Goal: Task Accomplishment & Management: Manage account settings

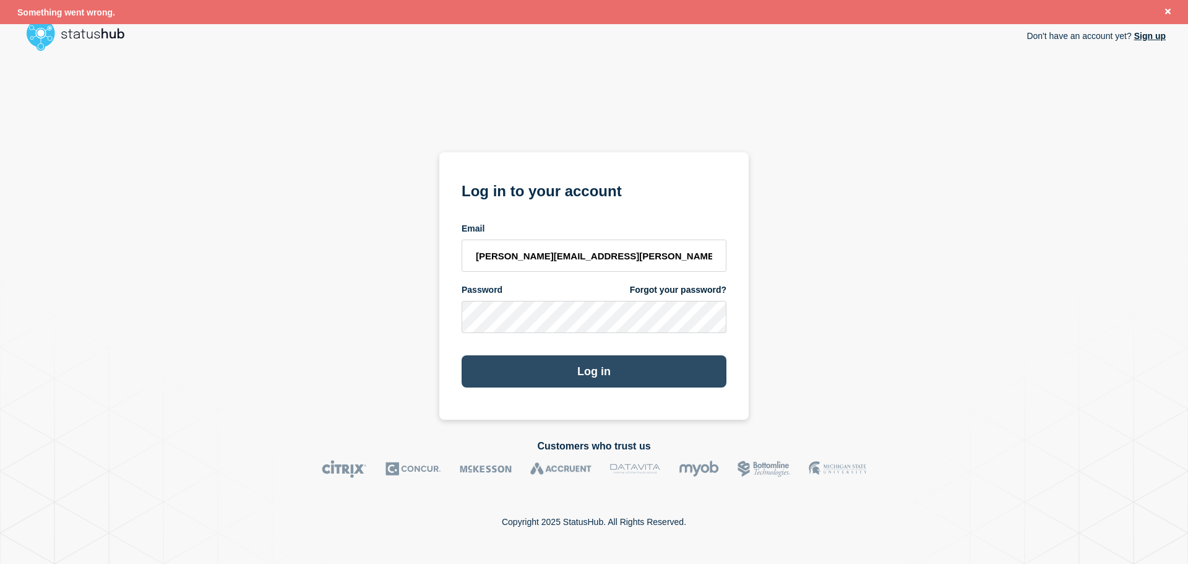
drag, startPoint x: 0, startPoint y: 0, endPoint x: 583, endPoint y: 374, distance: 692.8
click at [583, 374] on button "Log in" at bounding box center [594, 371] width 265 height 32
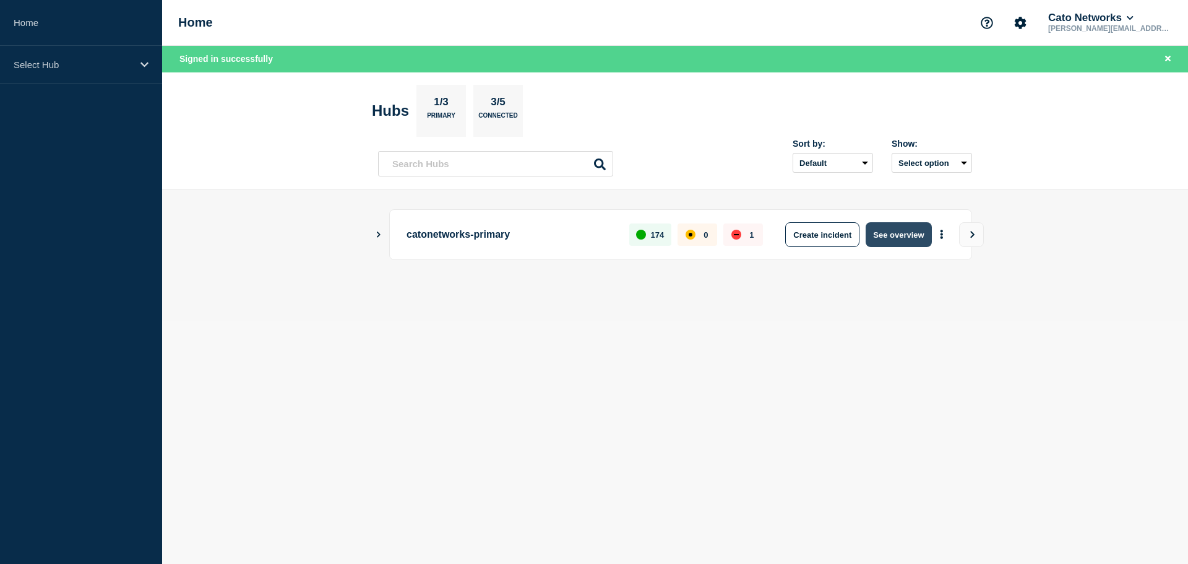
click at [884, 238] on button "See overview" at bounding box center [899, 234] width 66 height 25
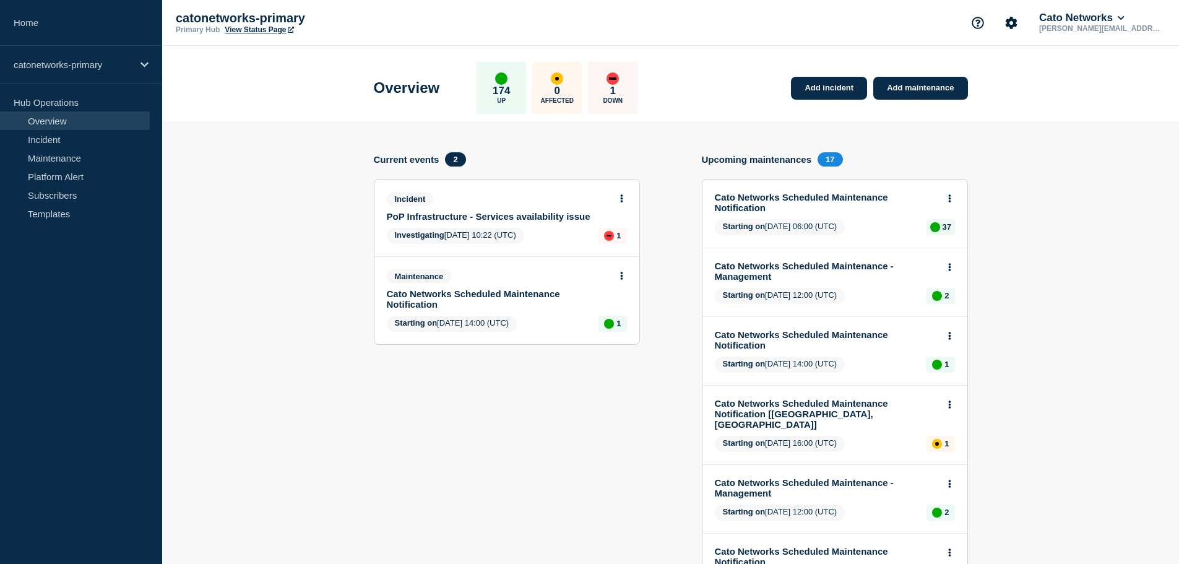
click at [415, 214] on link "PoP Infrastructure - Services availability issue" at bounding box center [498, 216] width 223 height 11
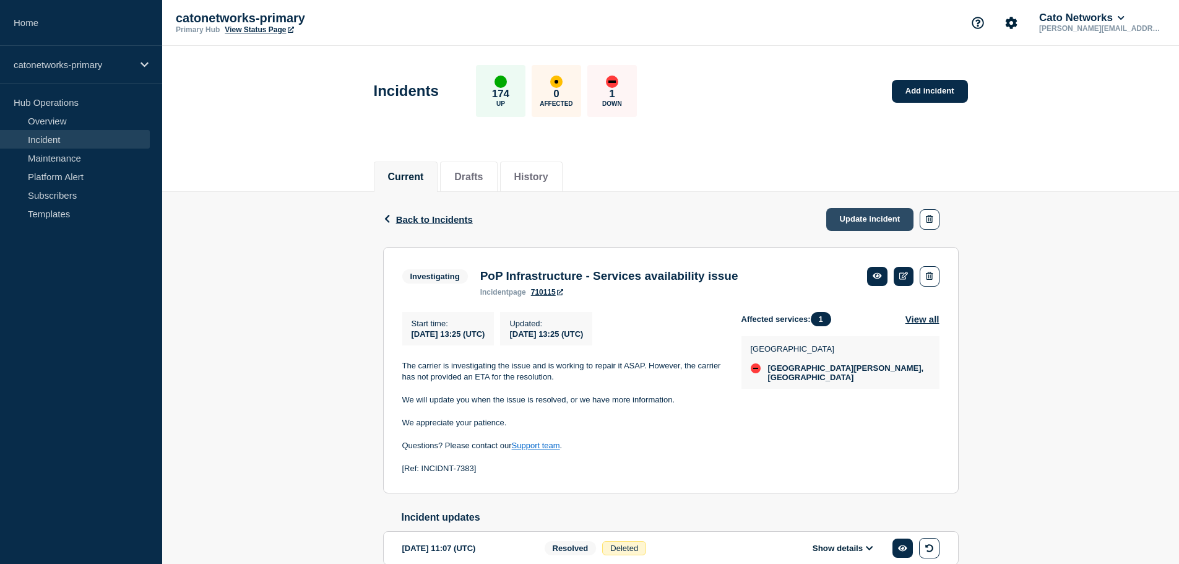
click at [877, 219] on link "Update incident" at bounding box center [870, 219] width 88 height 23
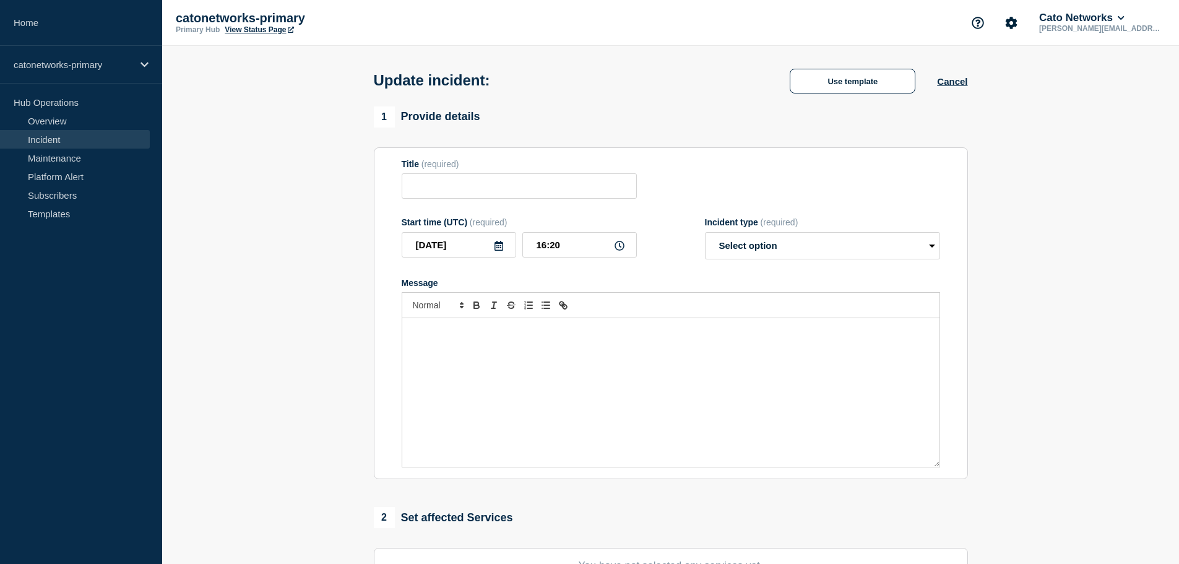
type input "PoP Infrastructure - Services availability issue"
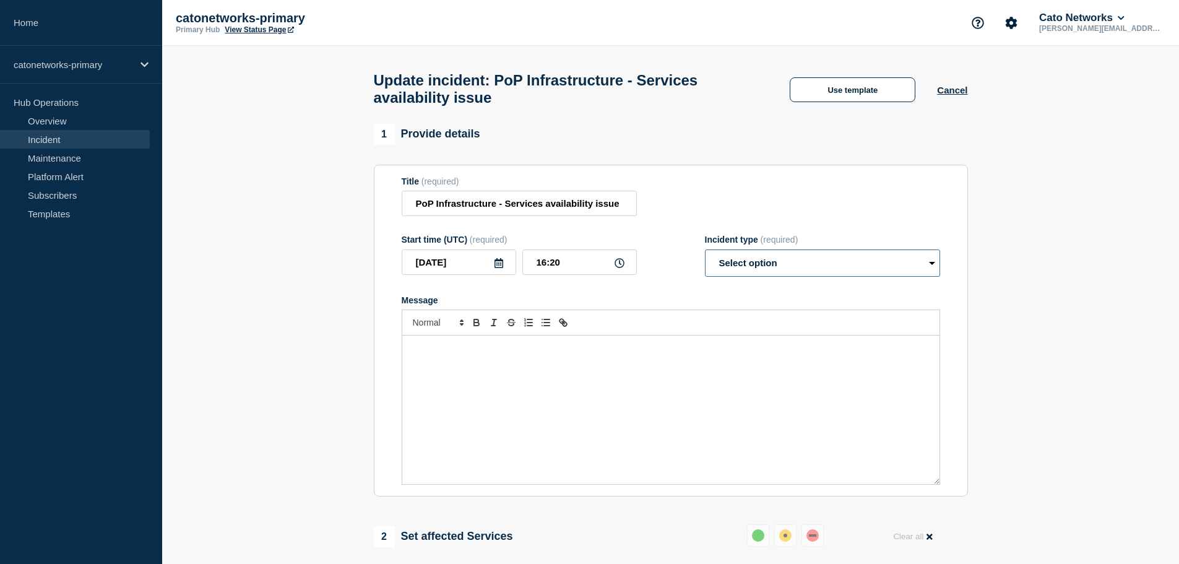
click at [749, 268] on select "Select option Investigating Identified Monitoring Resolved" at bounding box center [822, 262] width 235 height 27
click at [705, 255] on select "Select option Investigating Identified Monitoring Resolved" at bounding box center [822, 262] width 235 height 27
click at [769, 273] on select "Select option Investigating Identified Monitoring Resolved" at bounding box center [822, 262] width 235 height 27
select select "monitoring"
click at [705, 255] on select "Select option Investigating Identified Monitoring Resolved" at bounding box center [822, 262] width 235 height 27
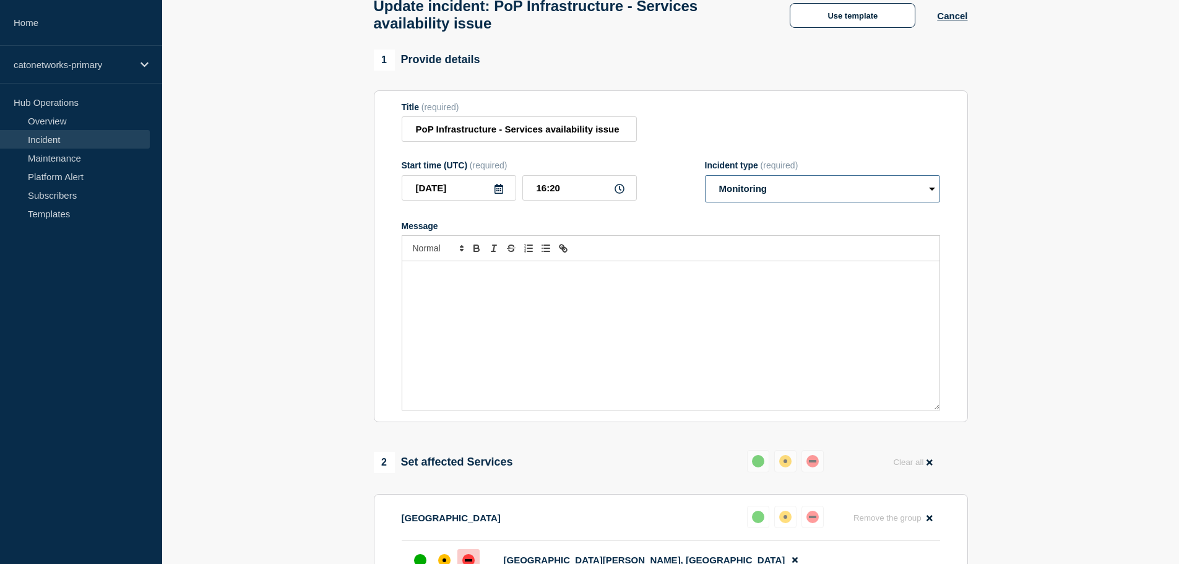
scroll to position [186, 0]
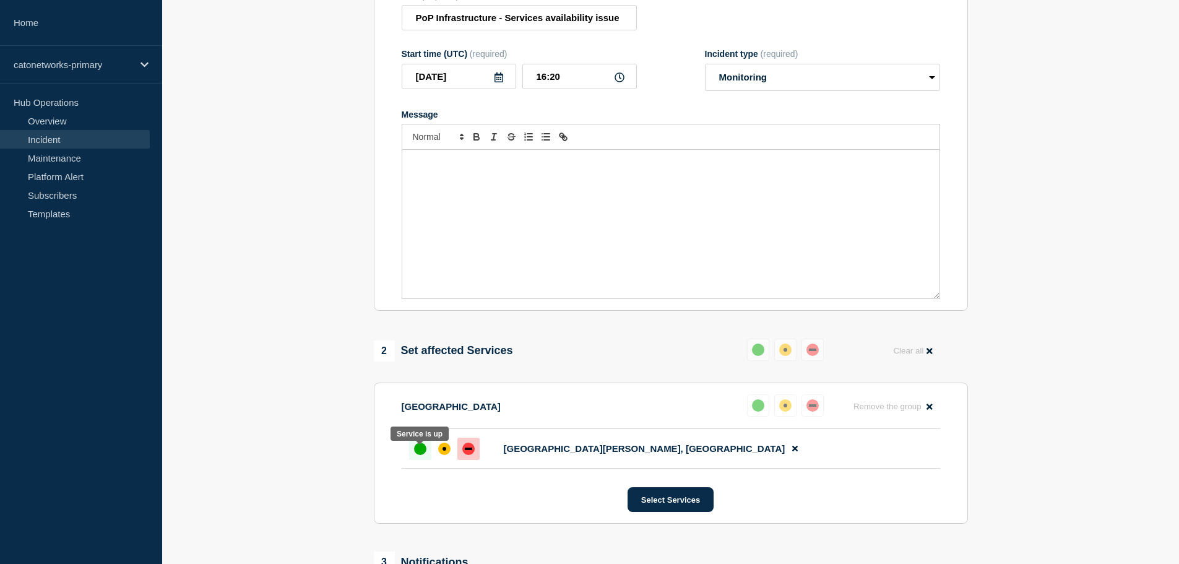
click at [425, 455] on div "up" at bounding box center [420, 448] width 12 height 12
click at [467, 230] on div "Message" at bounding box center [670, 224] width 537 height 149
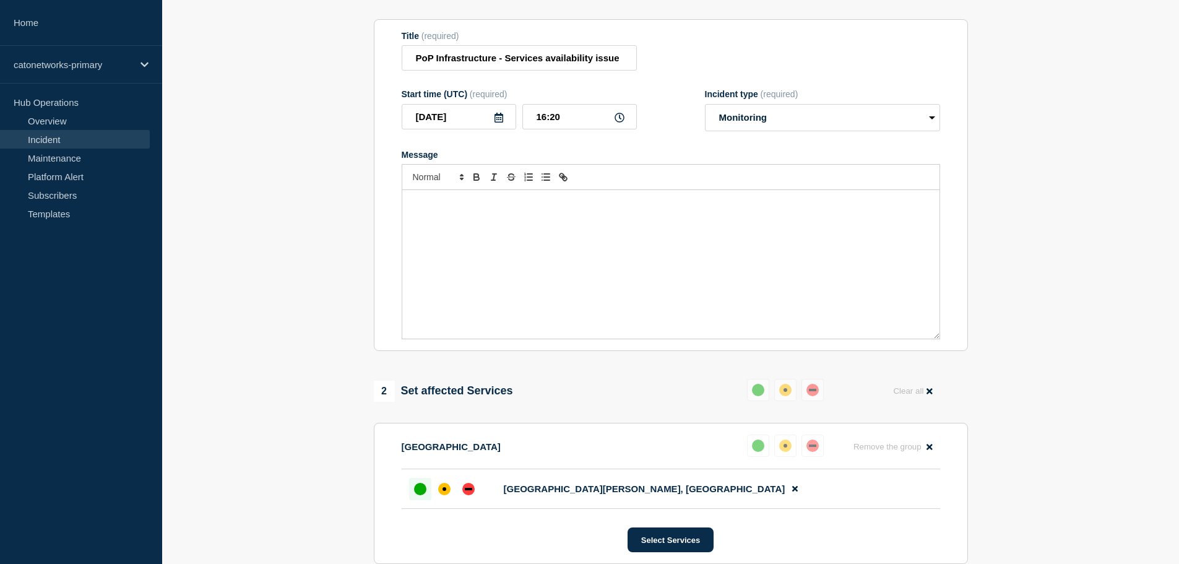
scroll to position [124, 0]
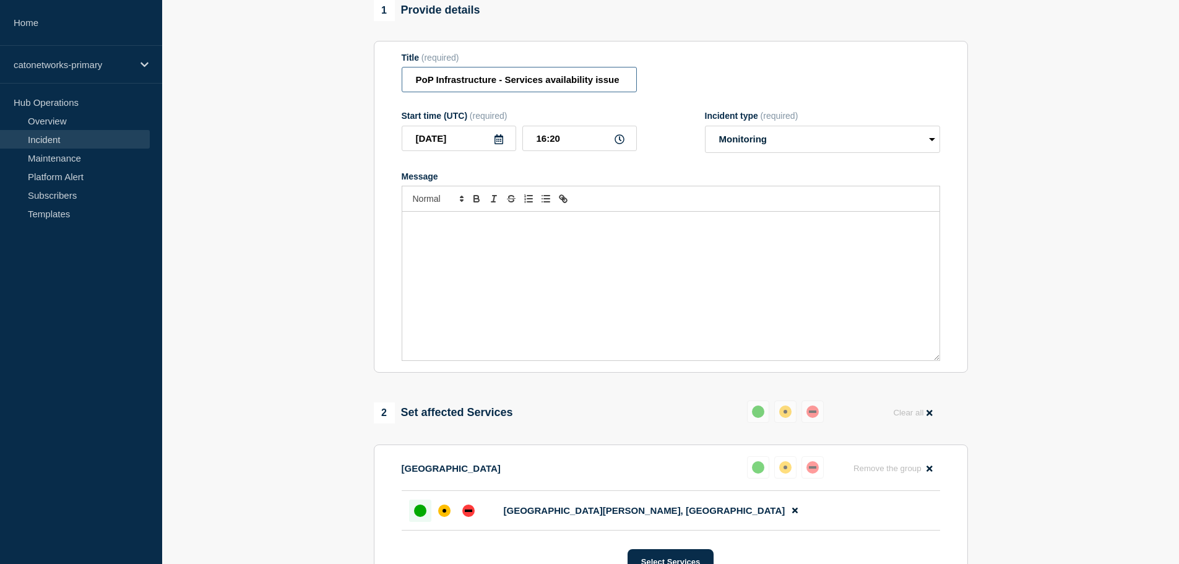
click at [553, 92] on input "PoP Infrastructure - Services availability issue" at bounding box center [519, 79] width 235 height 25
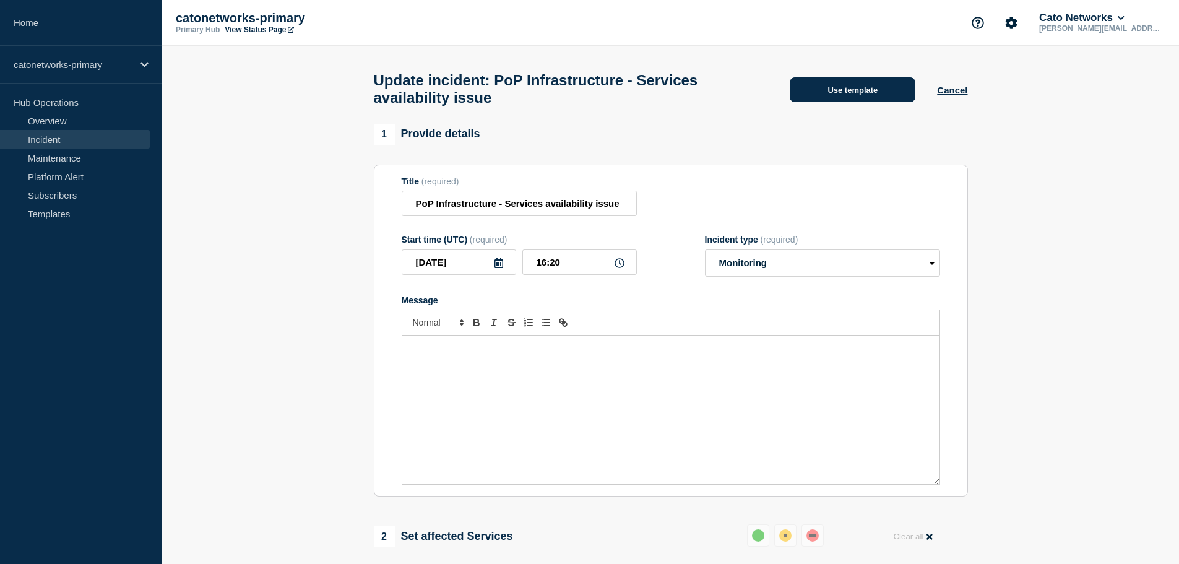
click at [821, 89] on button "Use template" at bounding box center [853, 89] width 126 height 25
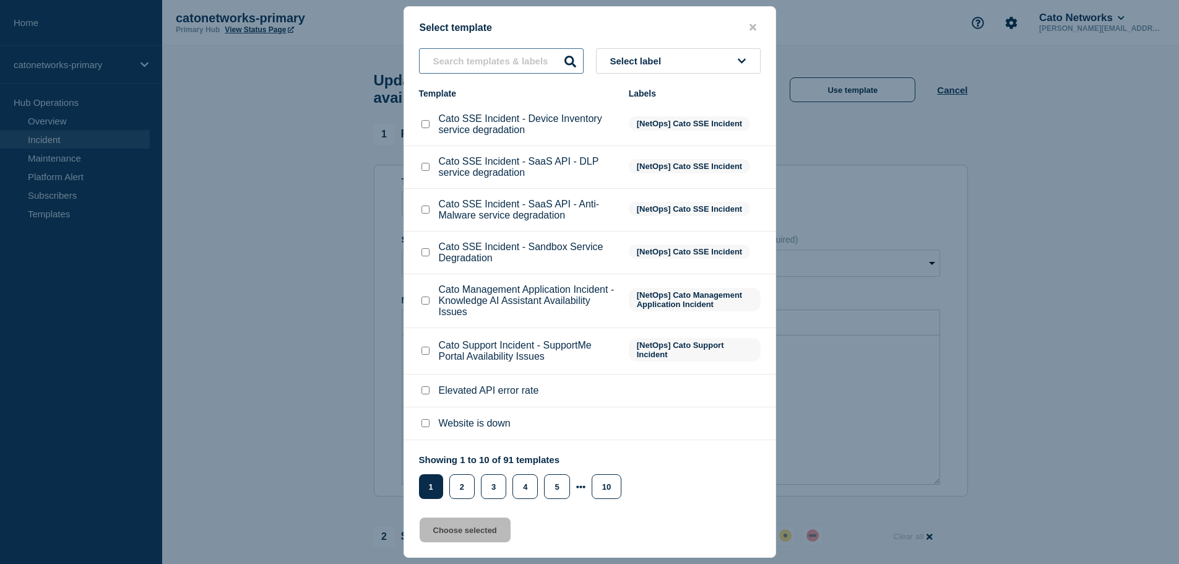
click at [470, 66] on input "text" at bounding box center [501, 60] width 165 height 25
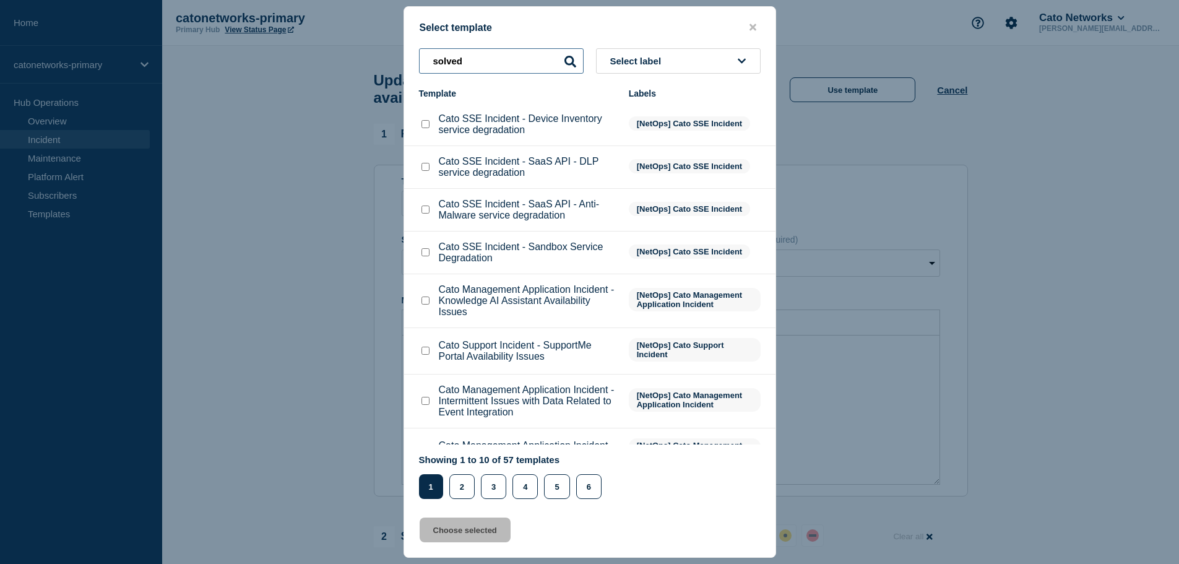
drag, startPoint x: 460, startPoint y: 60, endPoint x: 392, endPoint y: 56, distance: 68.2
click at [400, 60] on div "Select template solved Select label Template Labels Cato SSE Incident - Device …" at bounding box center [589, 282] width 1179 height 564
type input "fi"
select select "Select option"
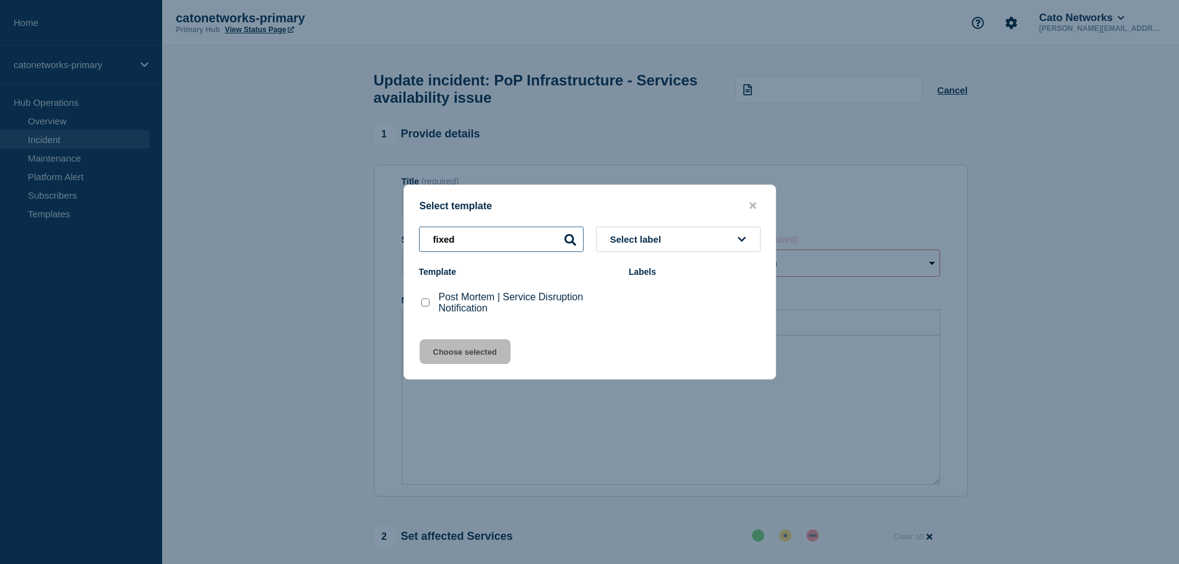
drag, startPoint x: 410, startPoint y: 239, endPoint x: 346, endPoint y: 230, distance: 65.1
click at [364, 235] on div "Select template fixed Select label Template Labels Post Mortem | Service Disrup…" at bounding box center [589, 282] width 1179 height 564
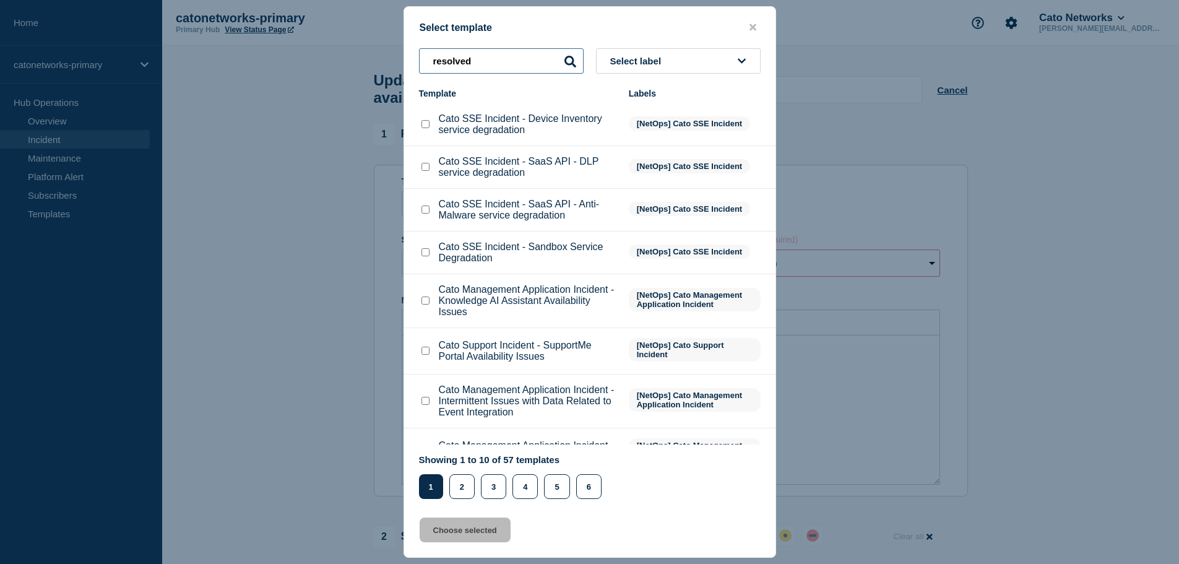
type input "resolved"
click at [615, 65] on span "Select label" at bounding box center [638, 61] width 56 height 11
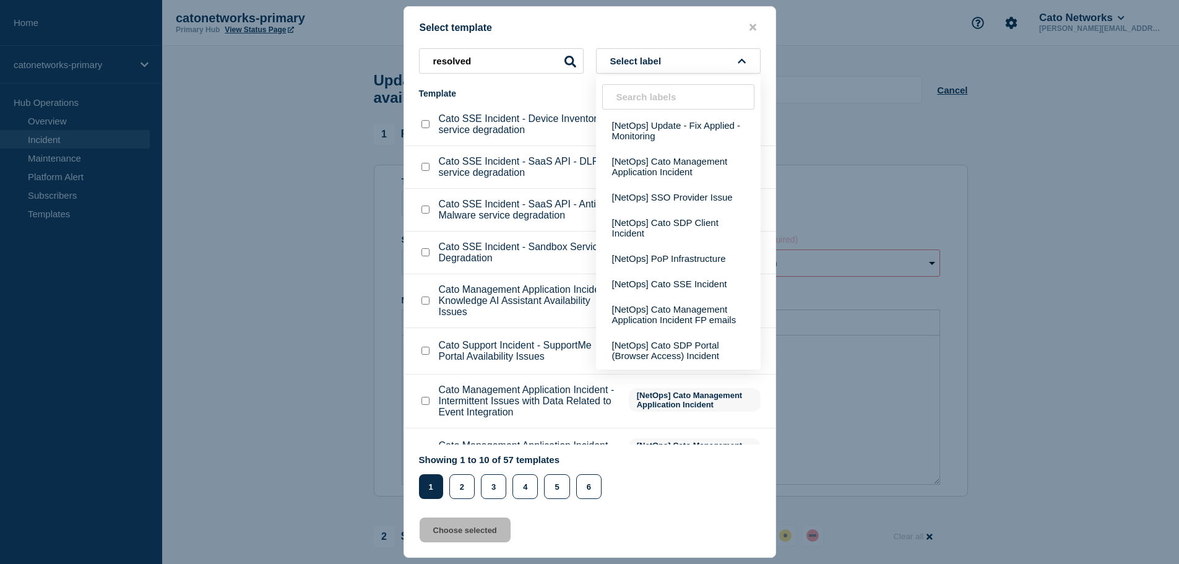
scroll to position [524, 0]
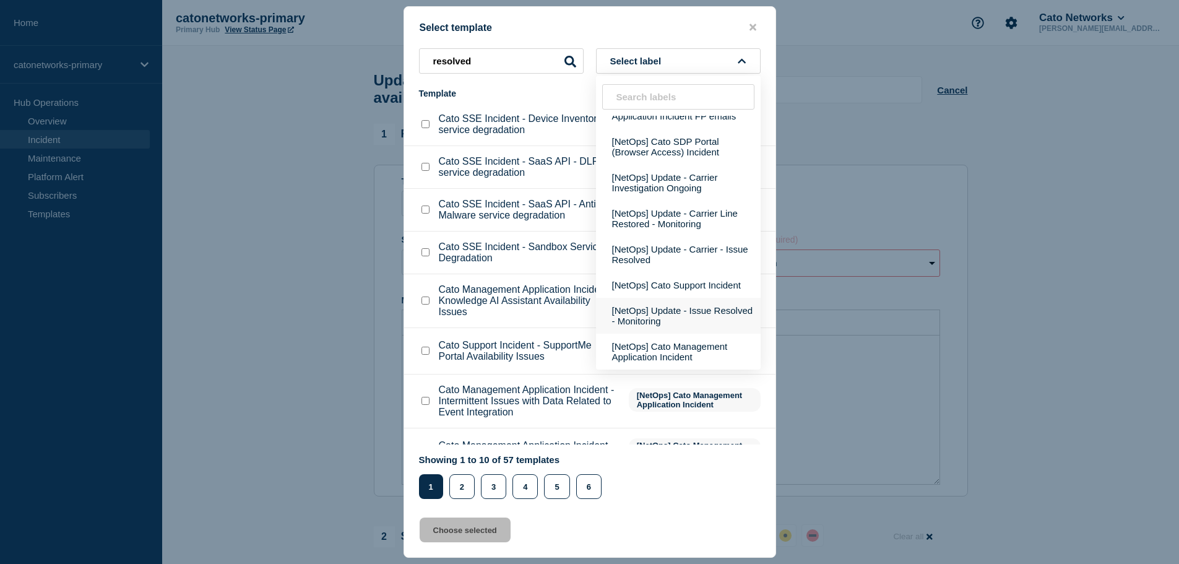
click at [680, 309] on button "[NetOps] Update - Issue Resolved - Monitoring" at bounding box center [678, 316] width 165 height 36
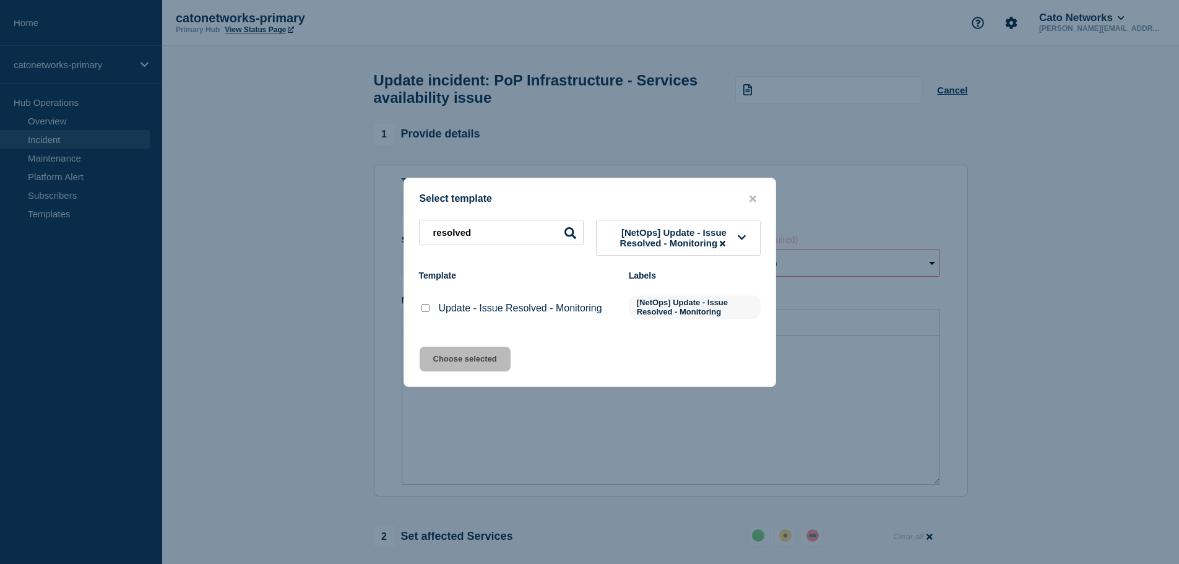
click at [425, 311] on input "Update - Issue Resolved - Monitoring checkbox" at bounding box center [425, 308] width 8 height 8
checkbox input "true"
click at [454, 356] on button "Choose selected" at bounding box center [465, 359] width 91 height 25
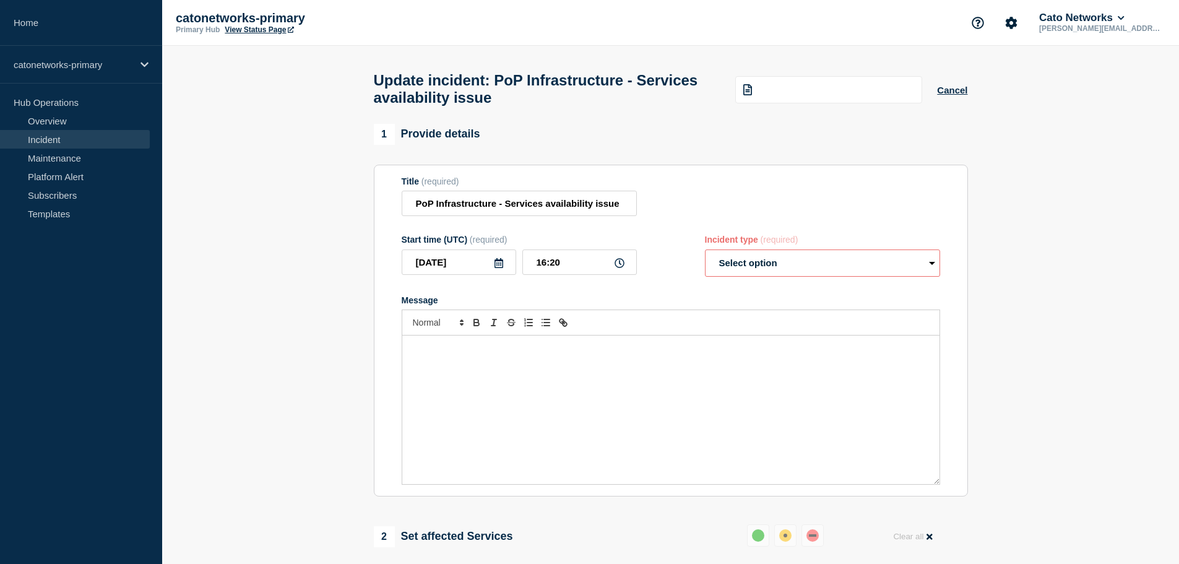
select select "monitoring"
radio input "false"
radio input "true"
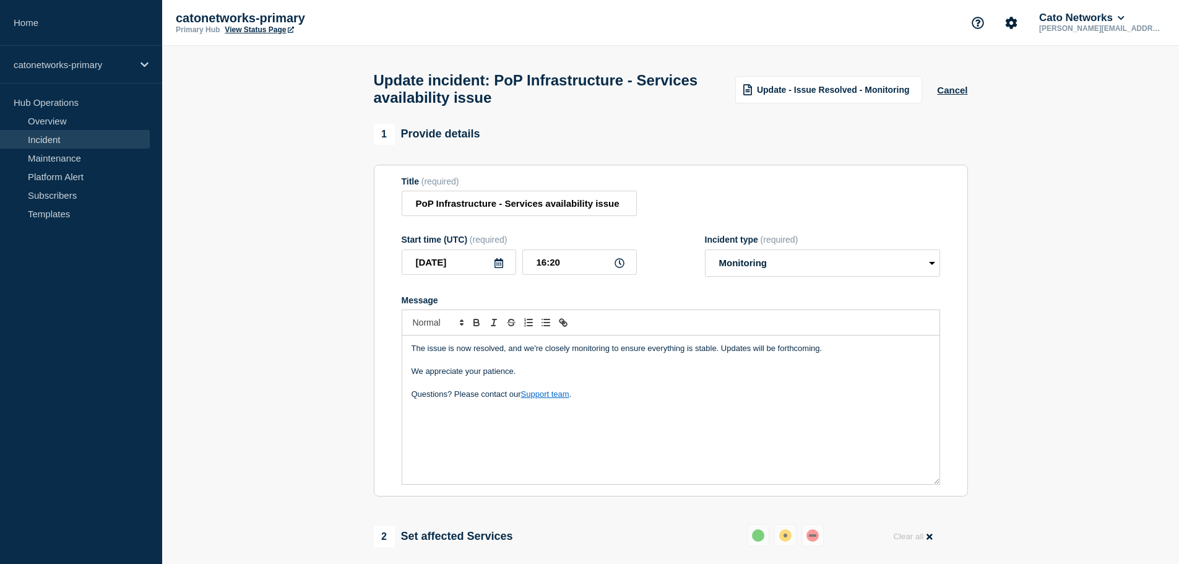
click at [602, 400] on p "Questions? Please contact our Support team ." at bounding box center [671, 394] width 519 height 11
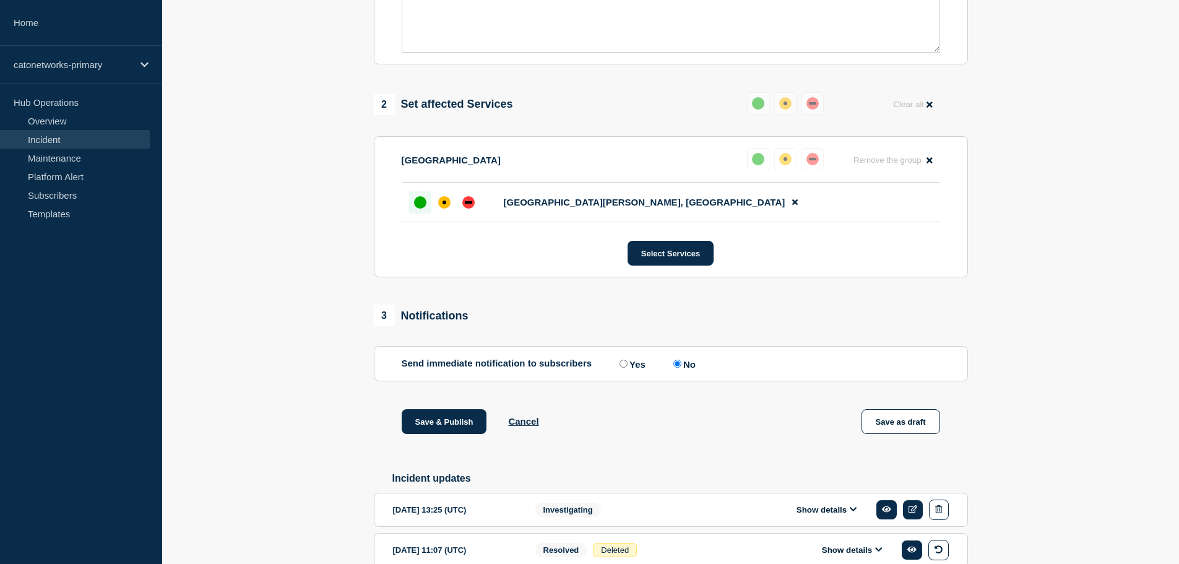
scroll to position [433, 0]
click at [443, 431] on button "Save & Publish" at bounding box center [444, 420] width 85 height 25
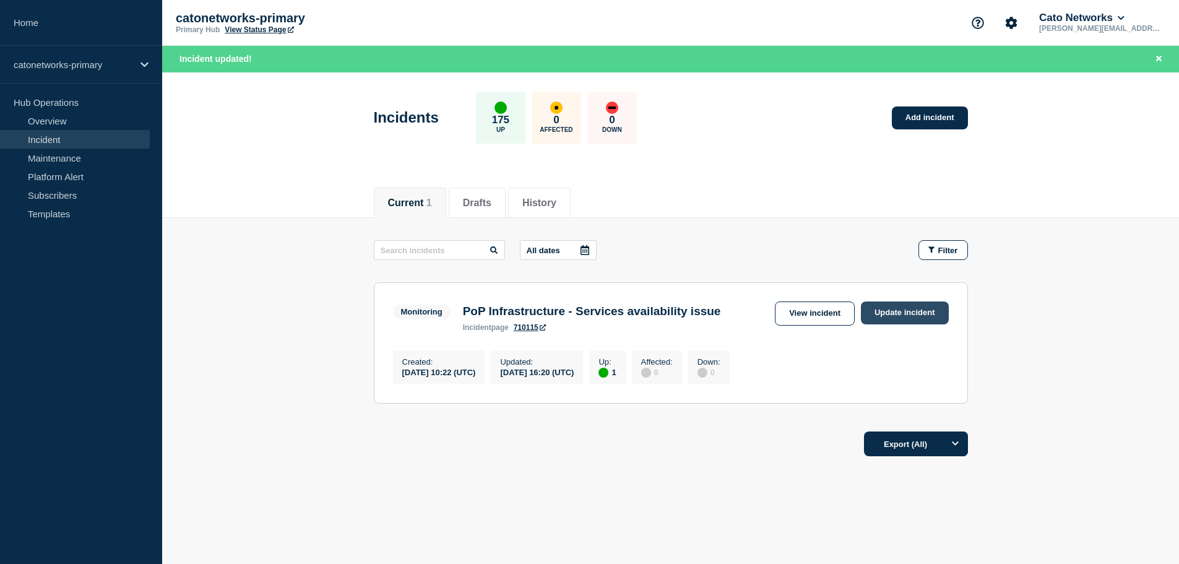
click at [899, 315] on link "Update incident" at bounding box center [905, 312] width 88 height 23
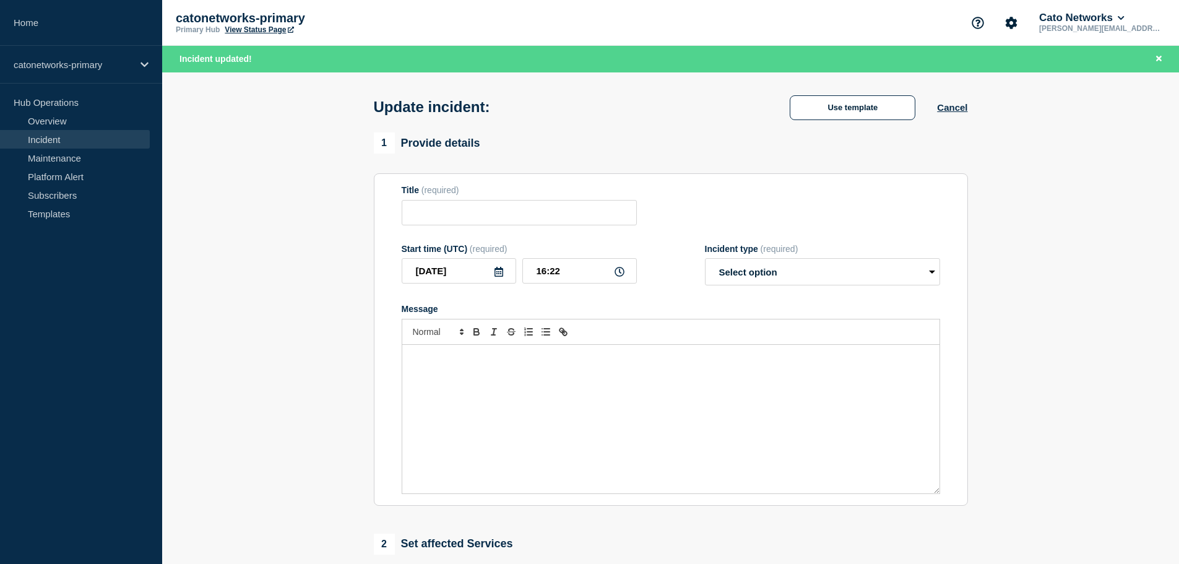
type input "PoP Infrastructure - Services availability issue"
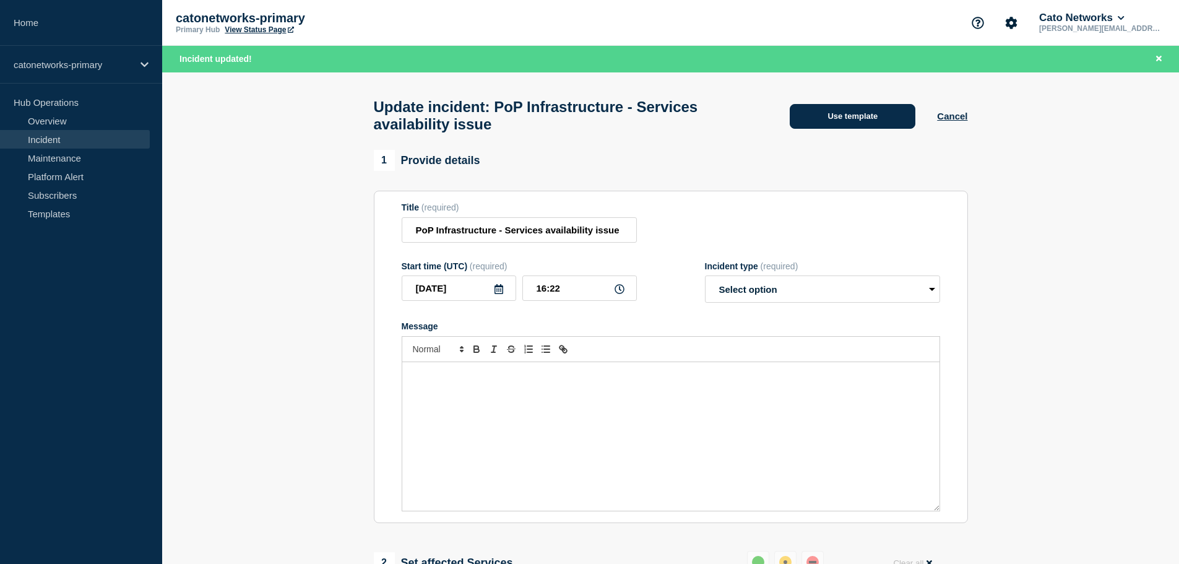
click at [852, 124] on button "Use template" at bounding box center [853, 116] width 126 height 25
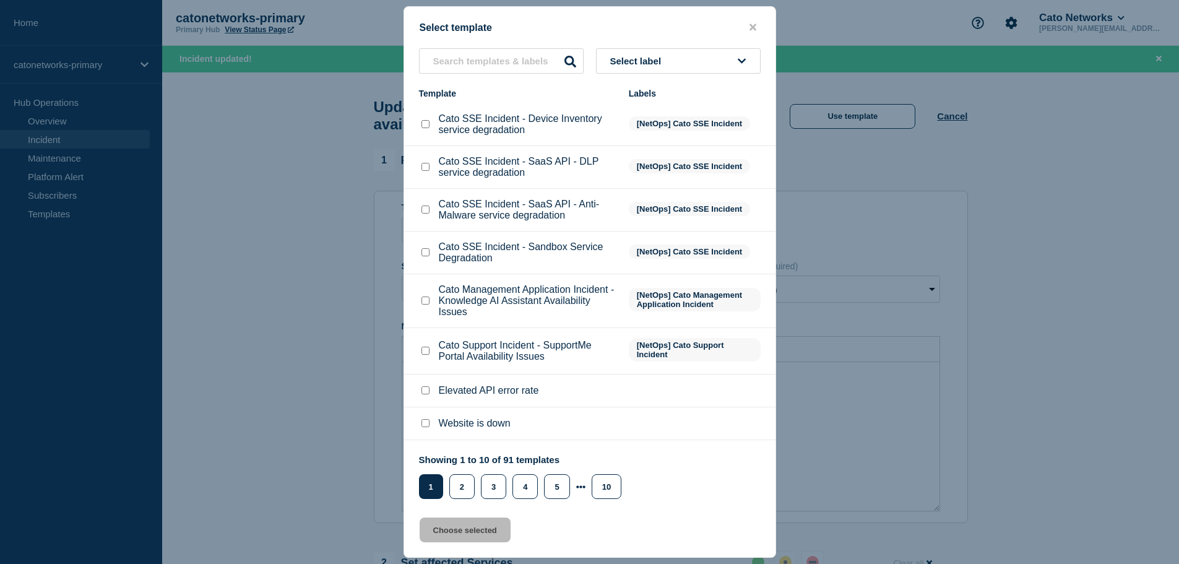
click at [629, 67] on button "Select label" at bounding box center [678, 60] width 165 height 25
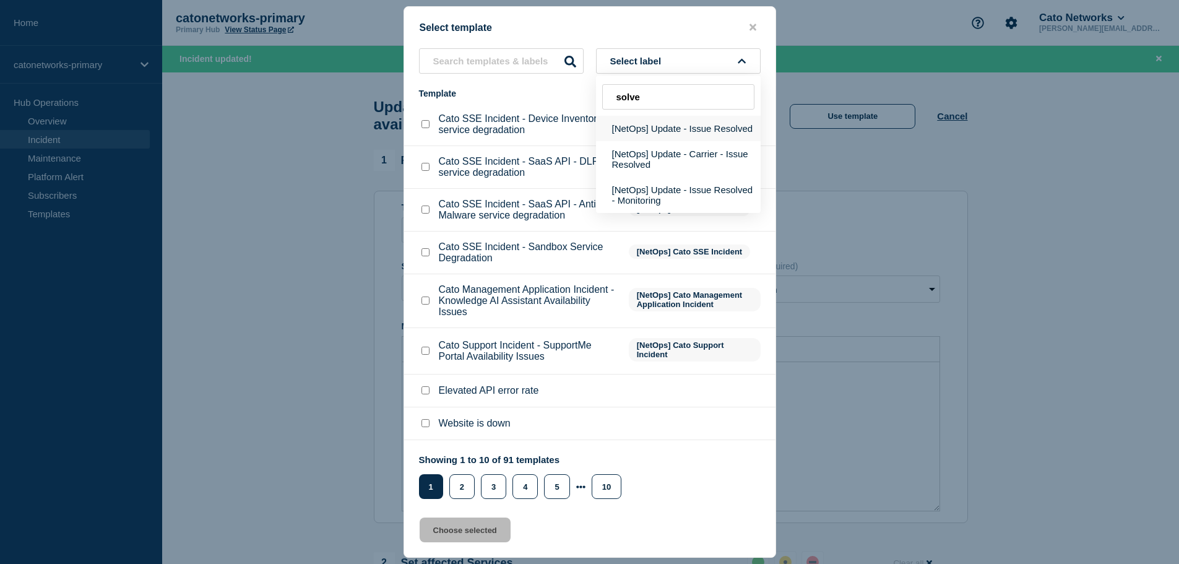
type input "solve"
click at [668, 130] on button "[NetOps] Update - Issue Resolved" at bounding box center [678, 128] width 165 height 25
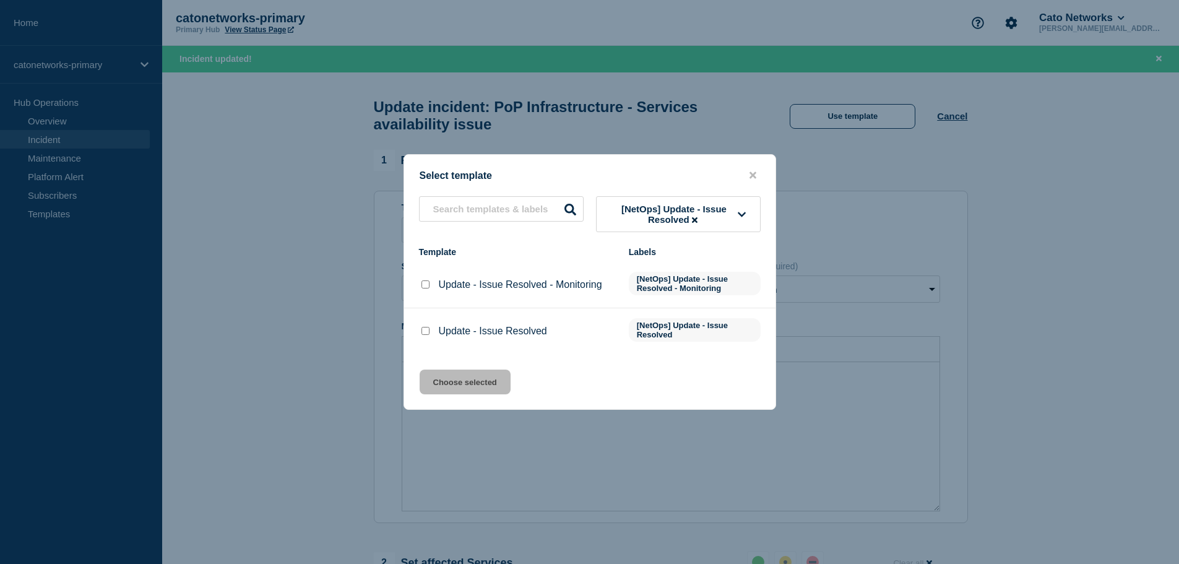
click at [427, 334] on input "Update - Issue Resolved checkbox" at bounding box center [425, 331] width 8 height 8
checkbox input "true"
click at [455, 387] on button "Choose selected" at bounding box center [465, 381] width 91 height 25
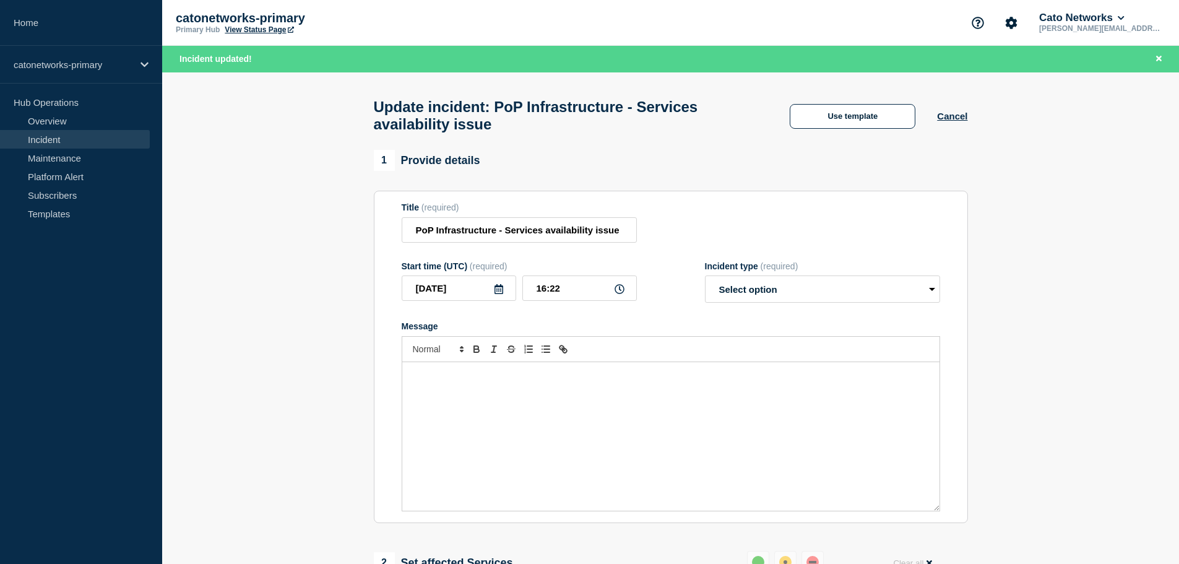
select select "resolved"
radio input "false"
radio input "true"
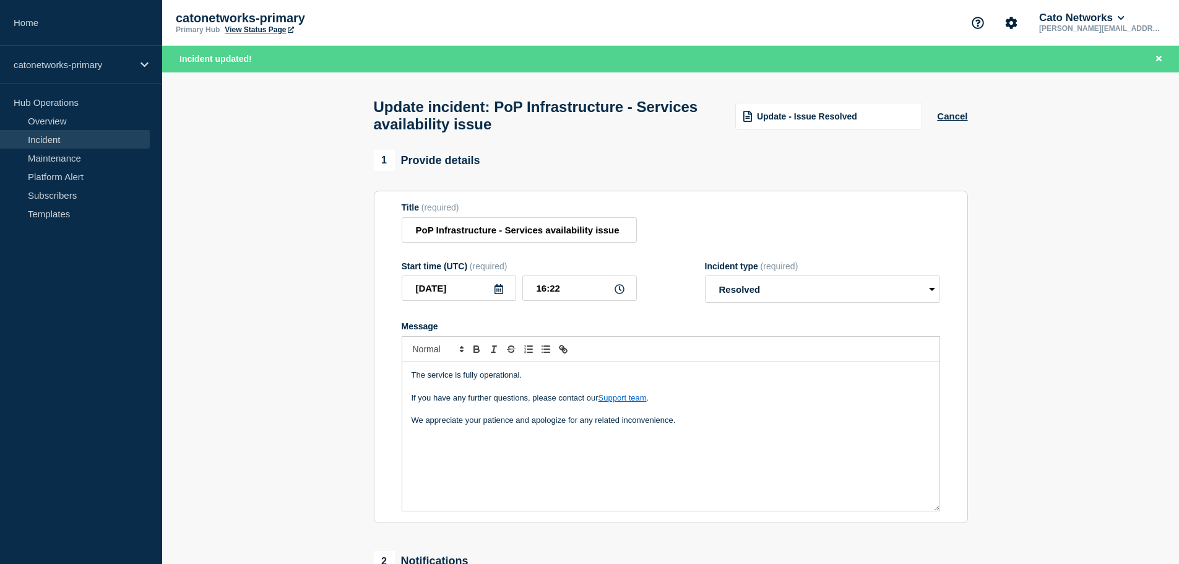
click at [684, 426] on p "We appreciate your patience and apologize for any related inconvenience." at bounding box center [671, 420] width 519 height 11
click at [749, 297] on select "Select option Investigating Identified Monitoring Resolved" at bounding box center [822, 288] width 235 height 27
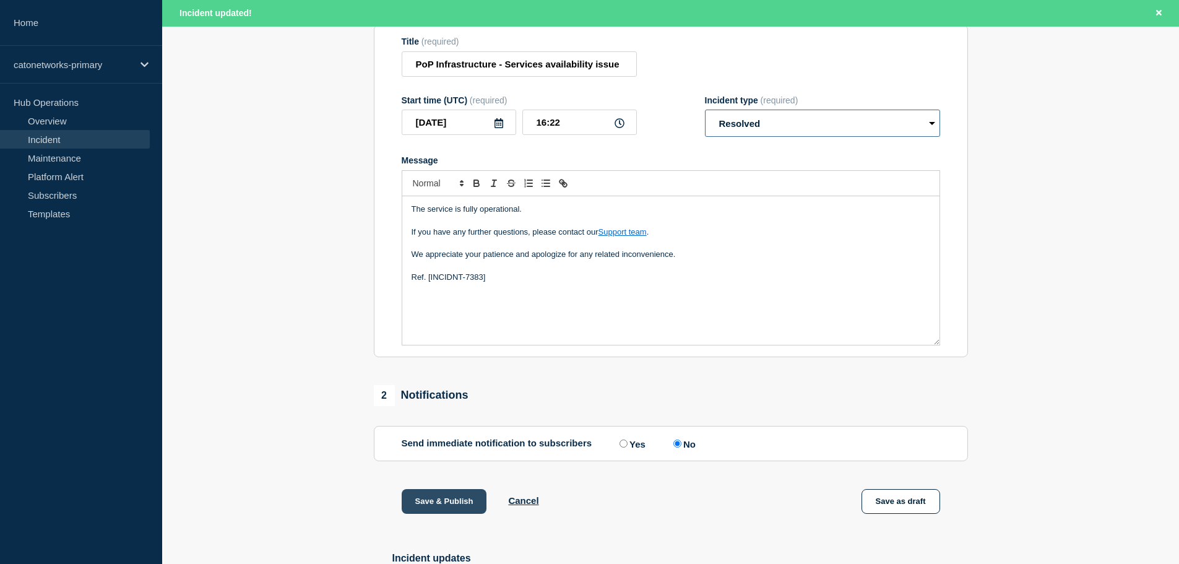
scroll to position [186, 0]
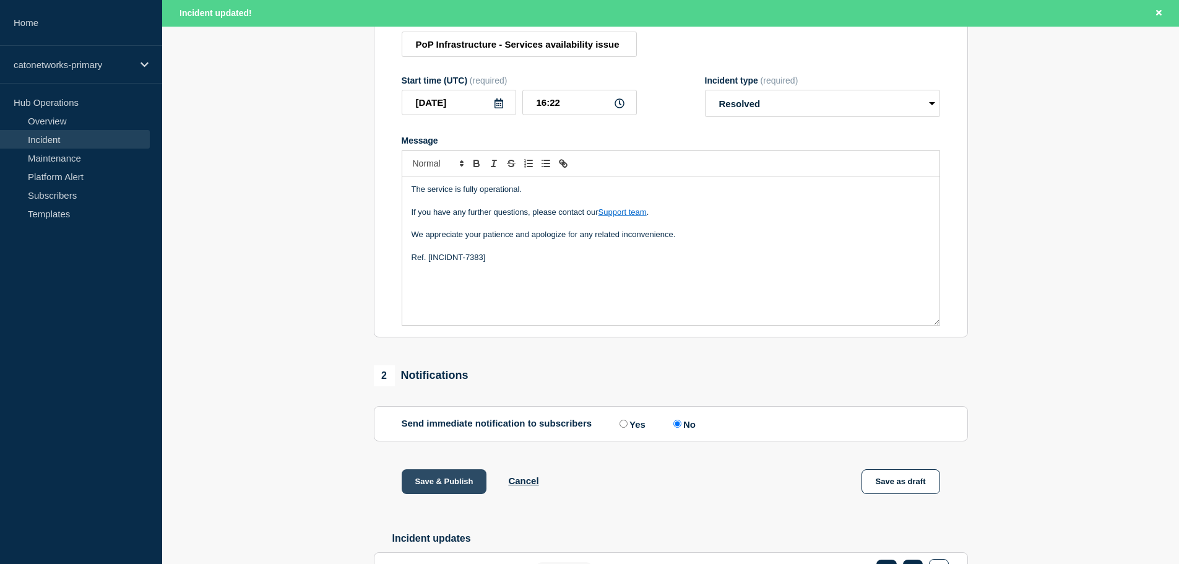
click at [458, 482] on button "Save & Publish" at bounding box center [444, 481] width 85 height 25
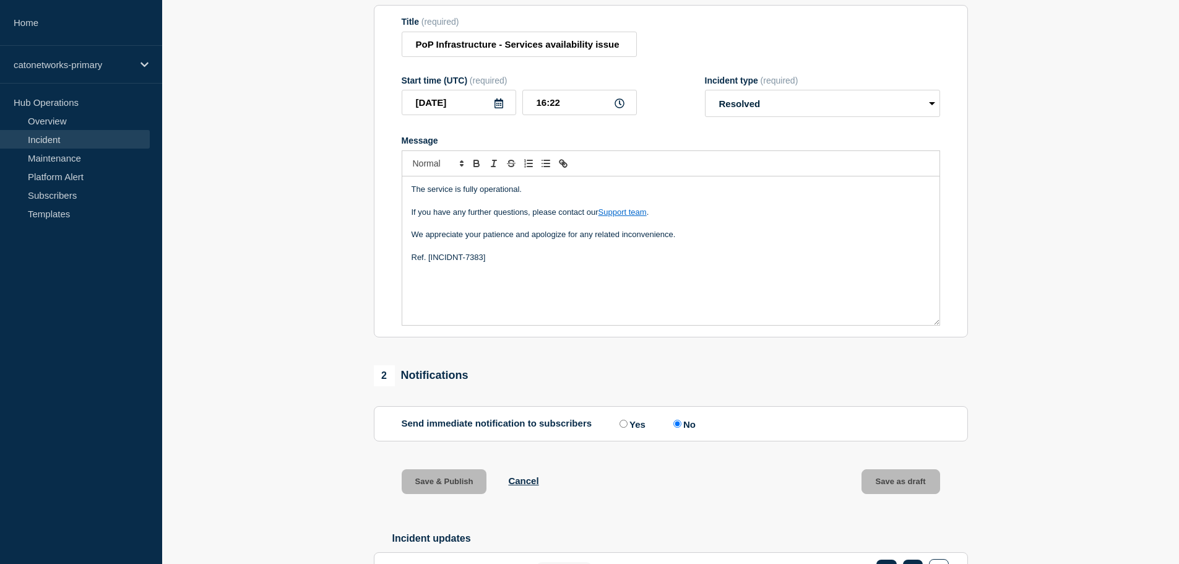
scroll to position [160, 0]
